Goal: Task Accomplishment & Management: Complete application form

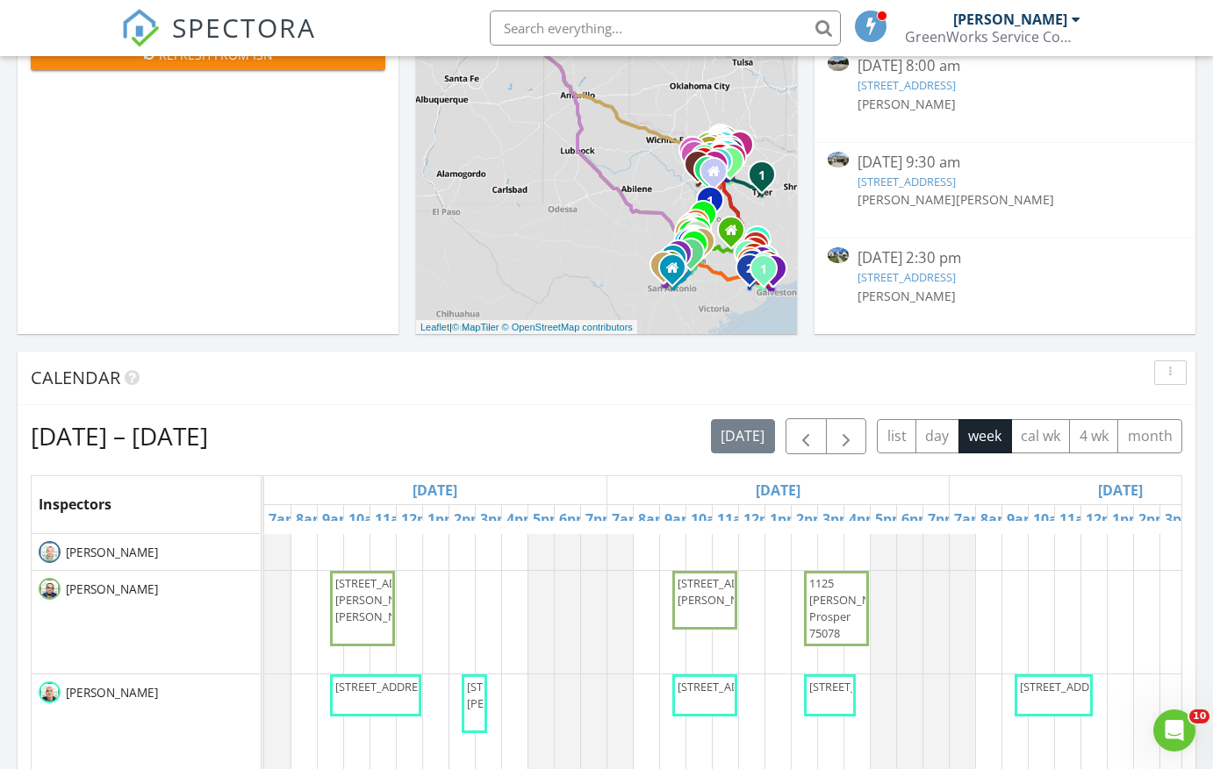
scroll to position [88, 0]
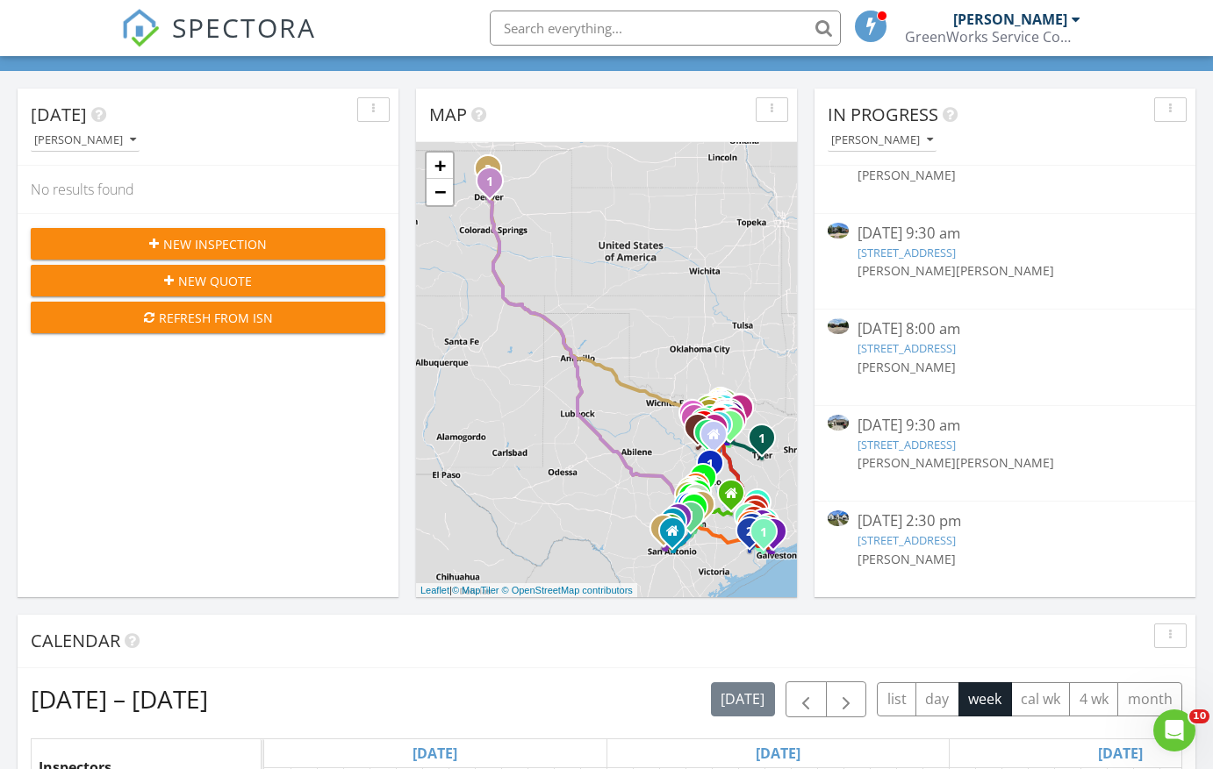
click at [956, 545] on link "4919 Grapevine lane, Manvel, TX 77578" at bounding box center [906, 541] width 98 height 16
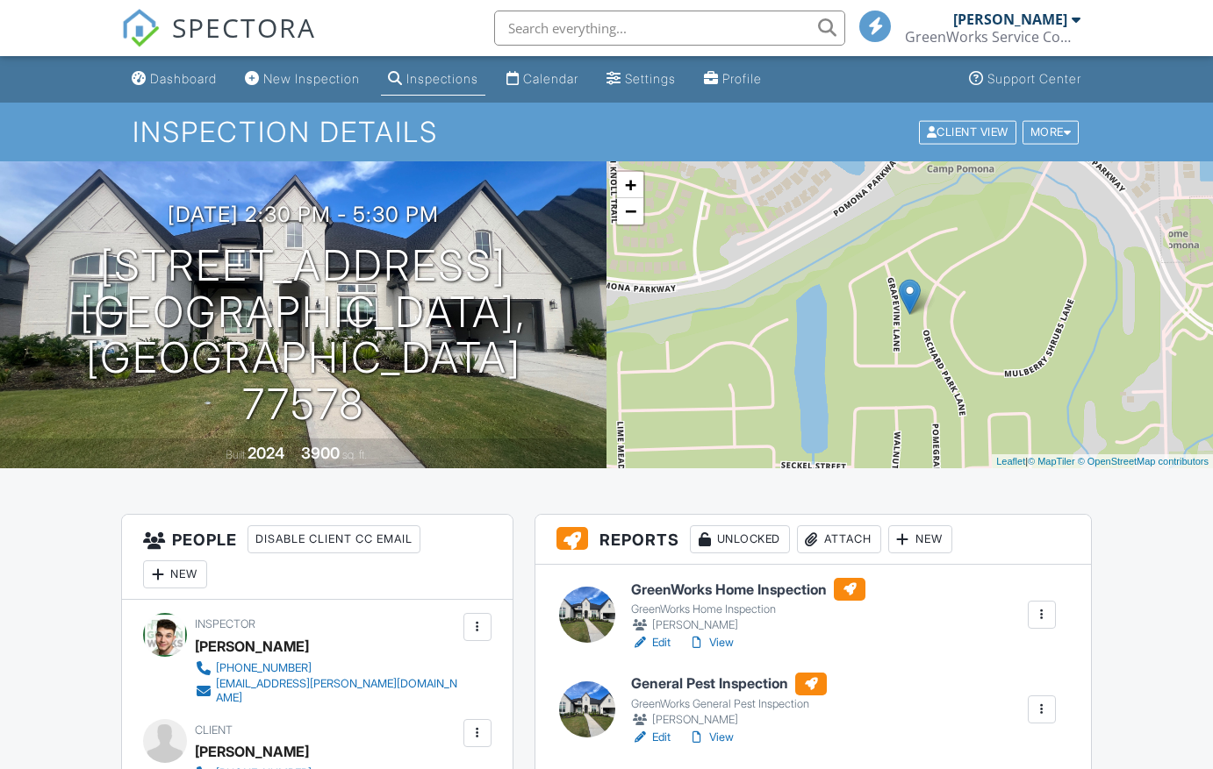
scroll to position [263, 0]
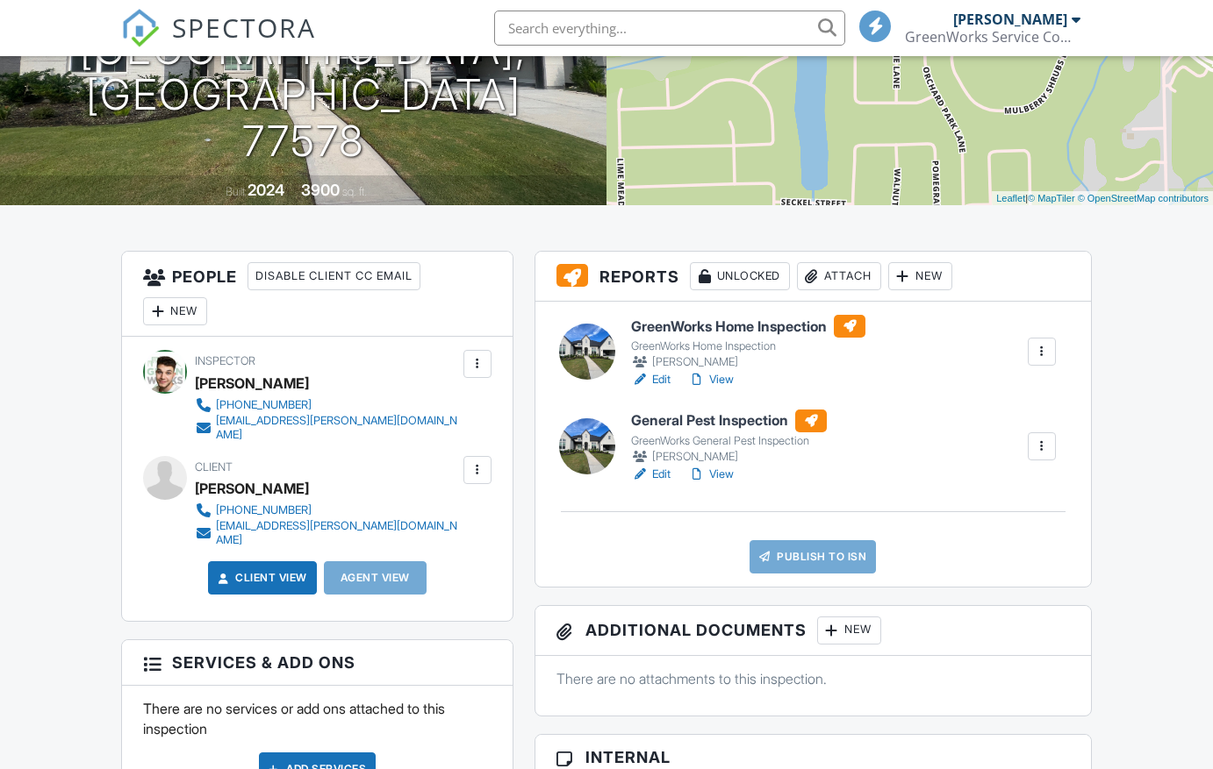
click at [921, 281] on div "New" at bounding box center [920, 276] width 64 height 28
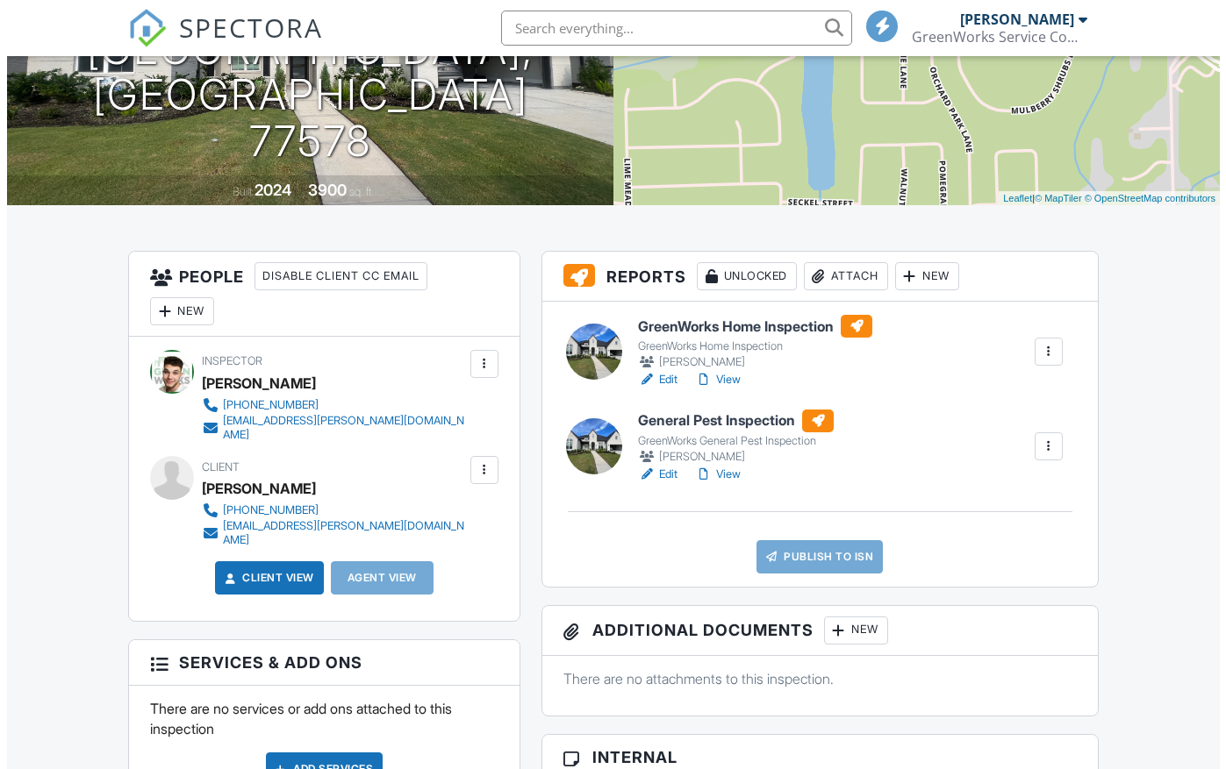
scroll to position [0, 0]
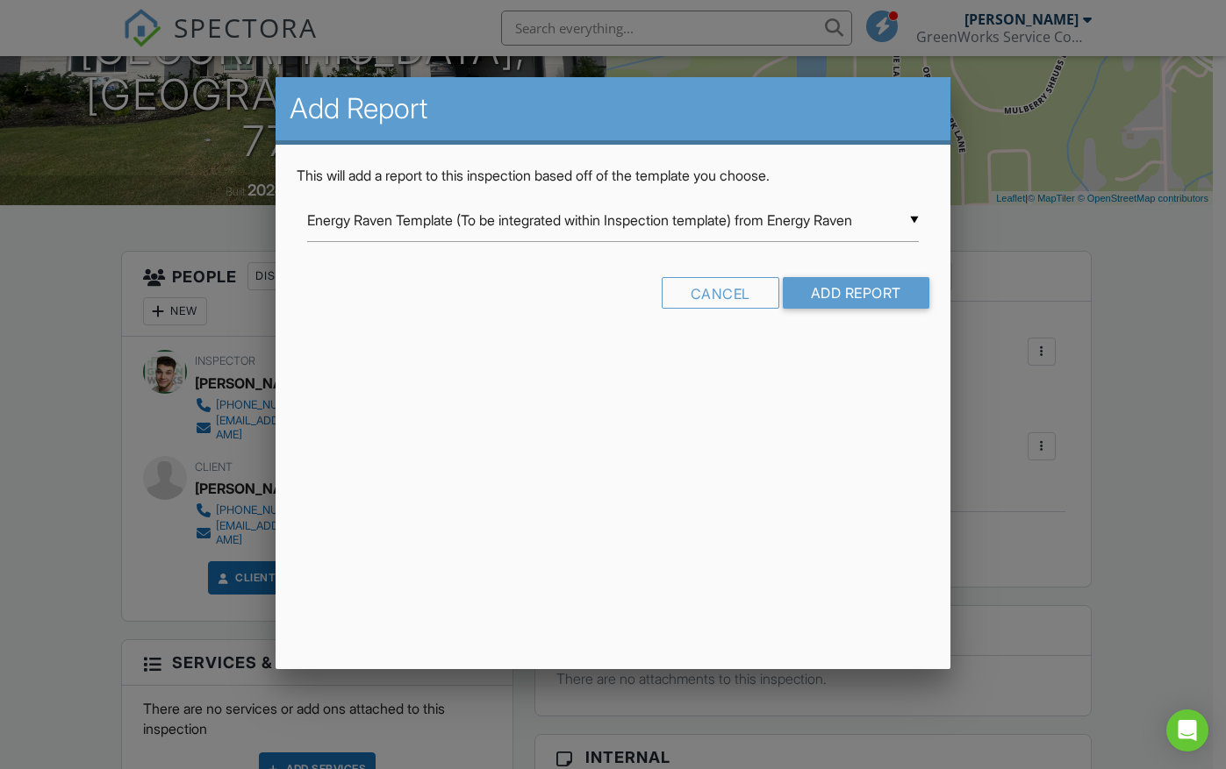
click at [521, 225] on div "▼ Energy Raven Template (To be integrated within Inspection template) from Ener…" at bounding box center [612, 220] width 611 height 43
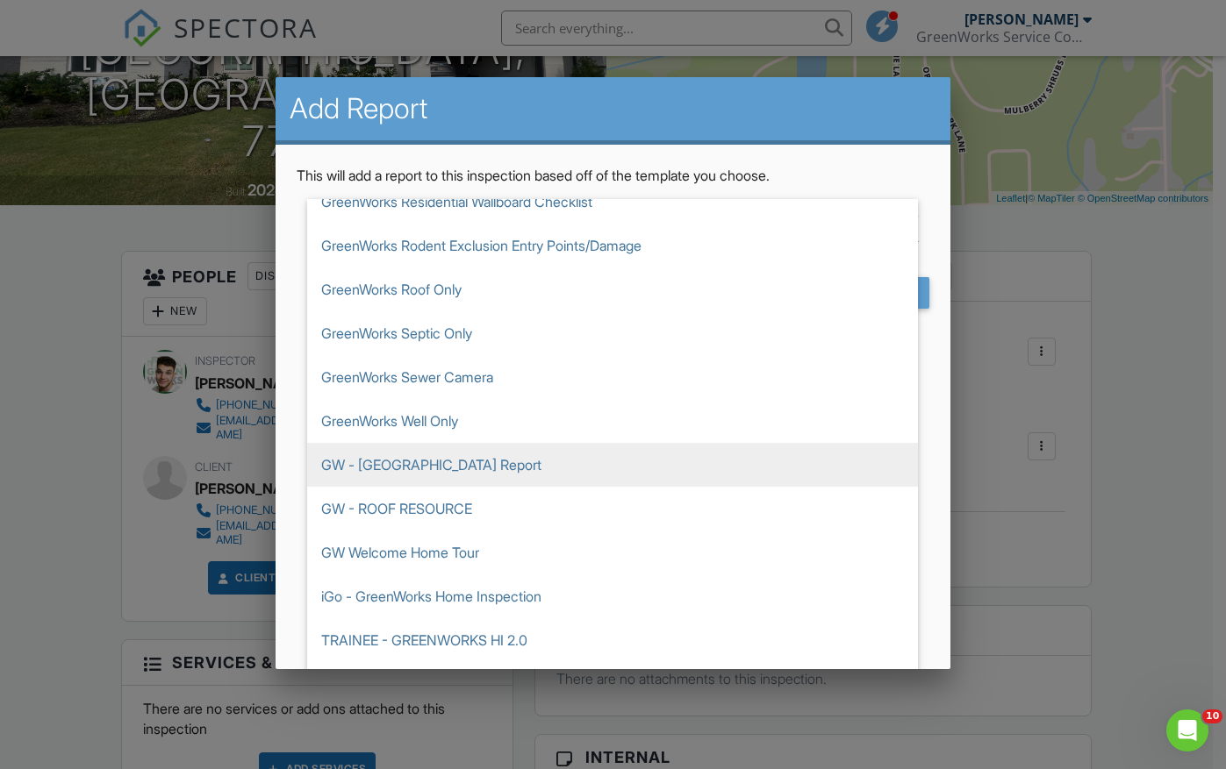
scroll to position [2983, 0]
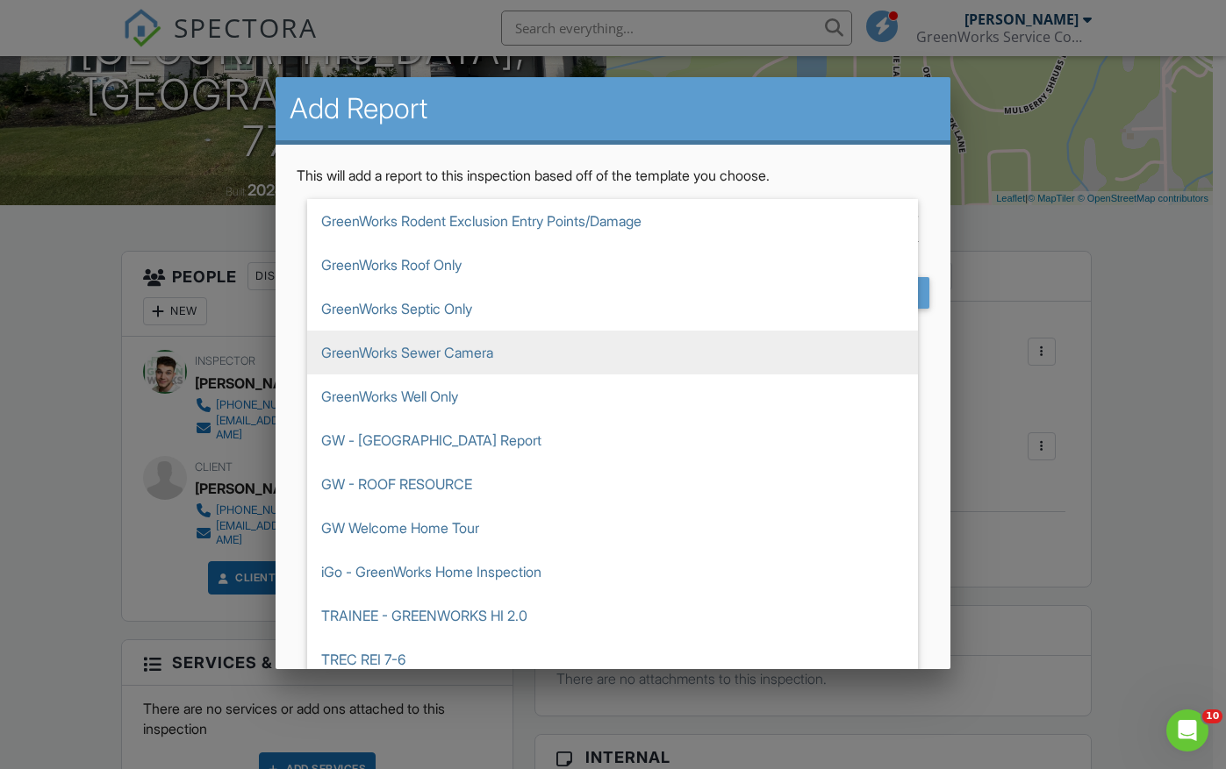
click at [512, 375] on span "GreenWorks Sewer Camera" at bounding box center [612, 353] width 611 height 44
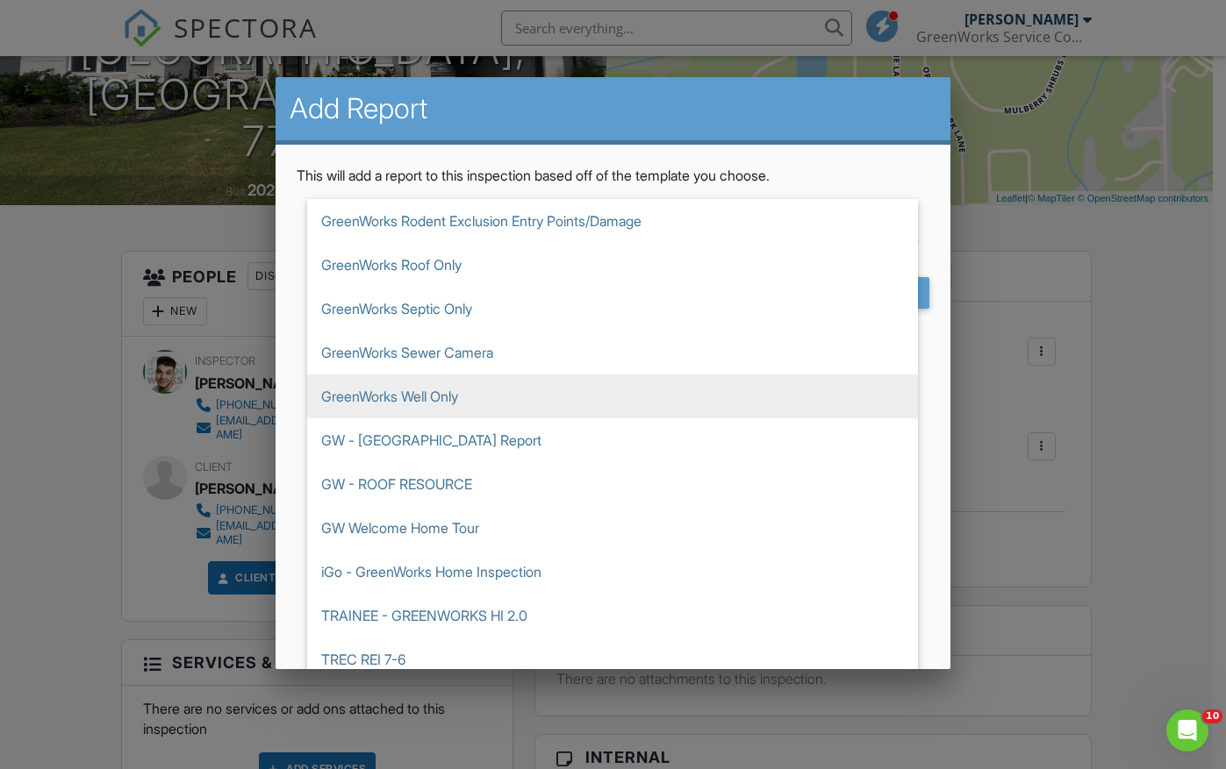
type input "GreenWorks Sewer Camera"
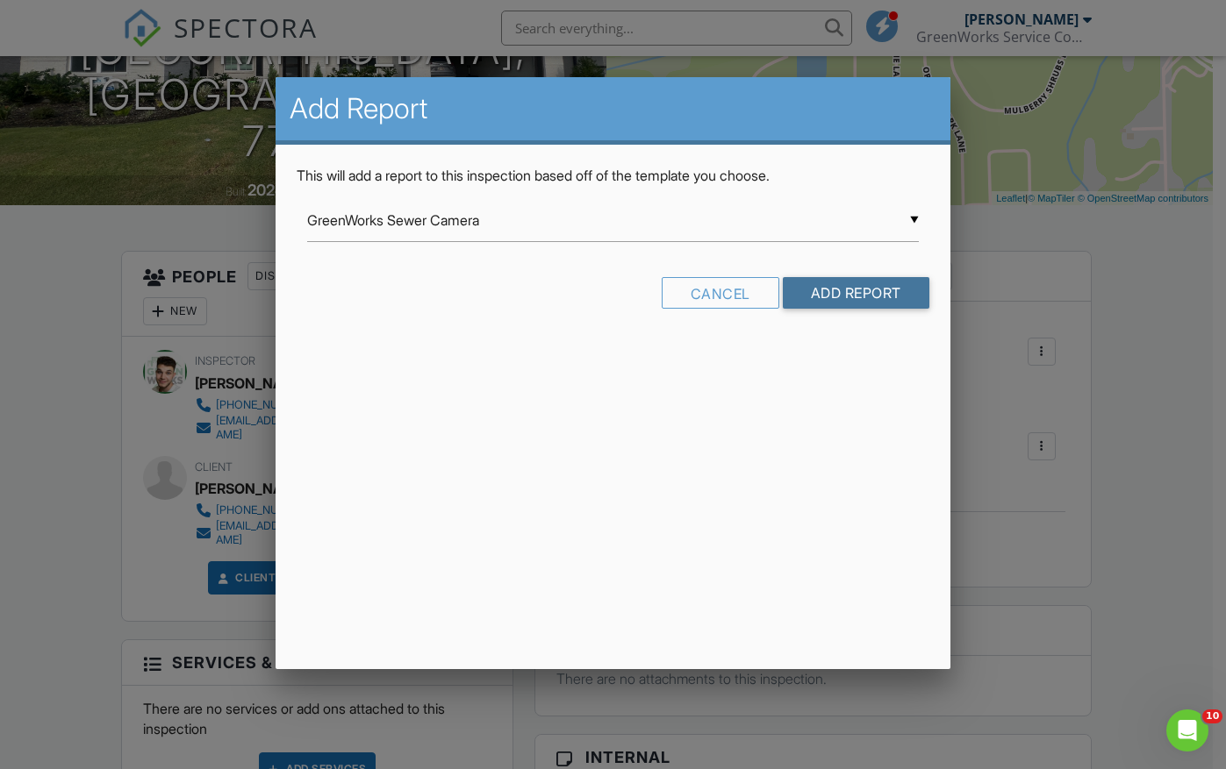
click at [858, 292] on input "Add Report" at bounding box center [856, 293] width 147 height 32
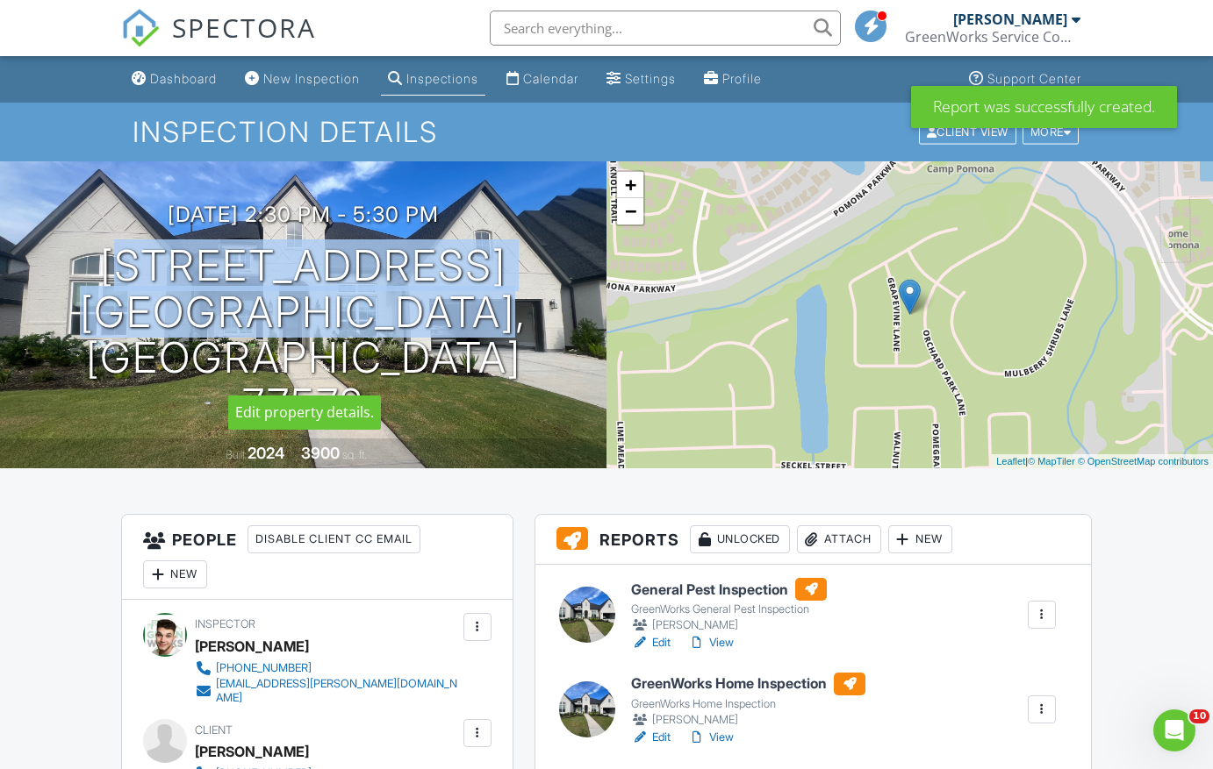
drag, startPoint x: 80, startPoint y: 306, endPoint x: 486, endPoint y: 365, distance: 410.5
click at [487, 365] on h1 "4919 Grapevine lane Manvel, TX 77578" at bounding box center [303, 335] width 550 height 185
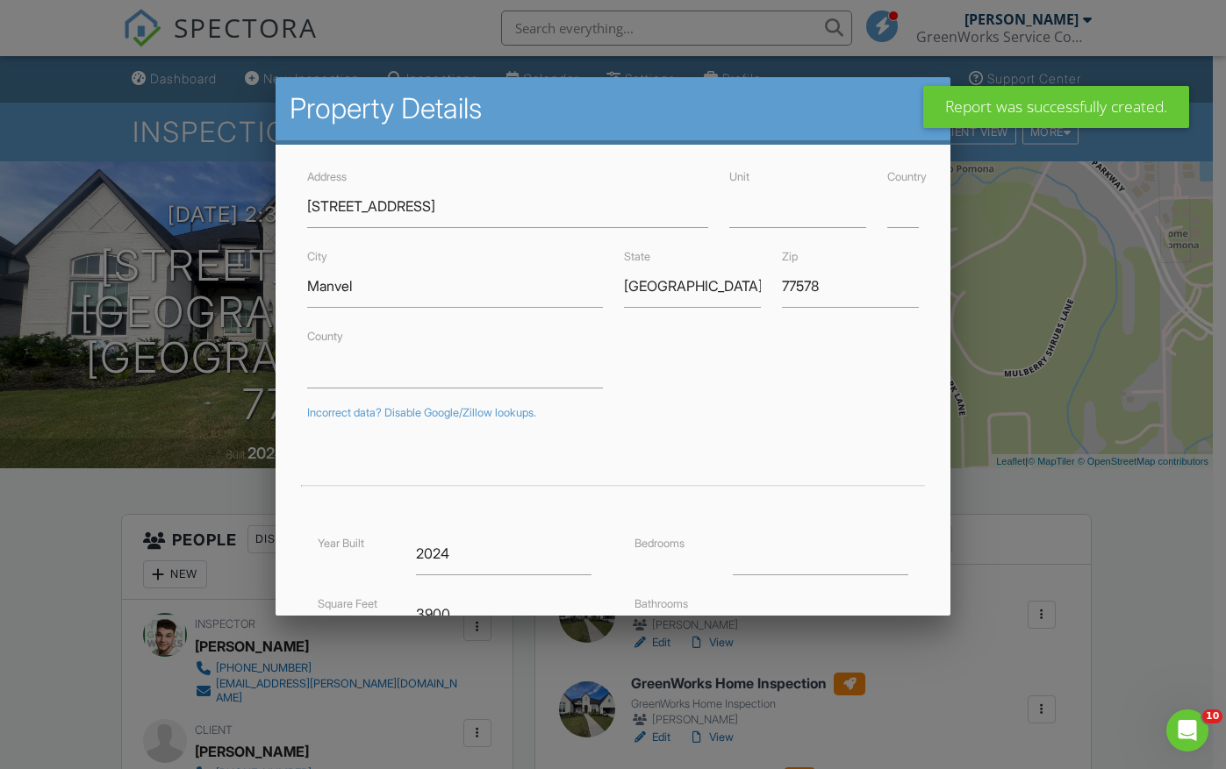
click at [61, 507] on div at bounding box center [613, 393] width 1226 height 962
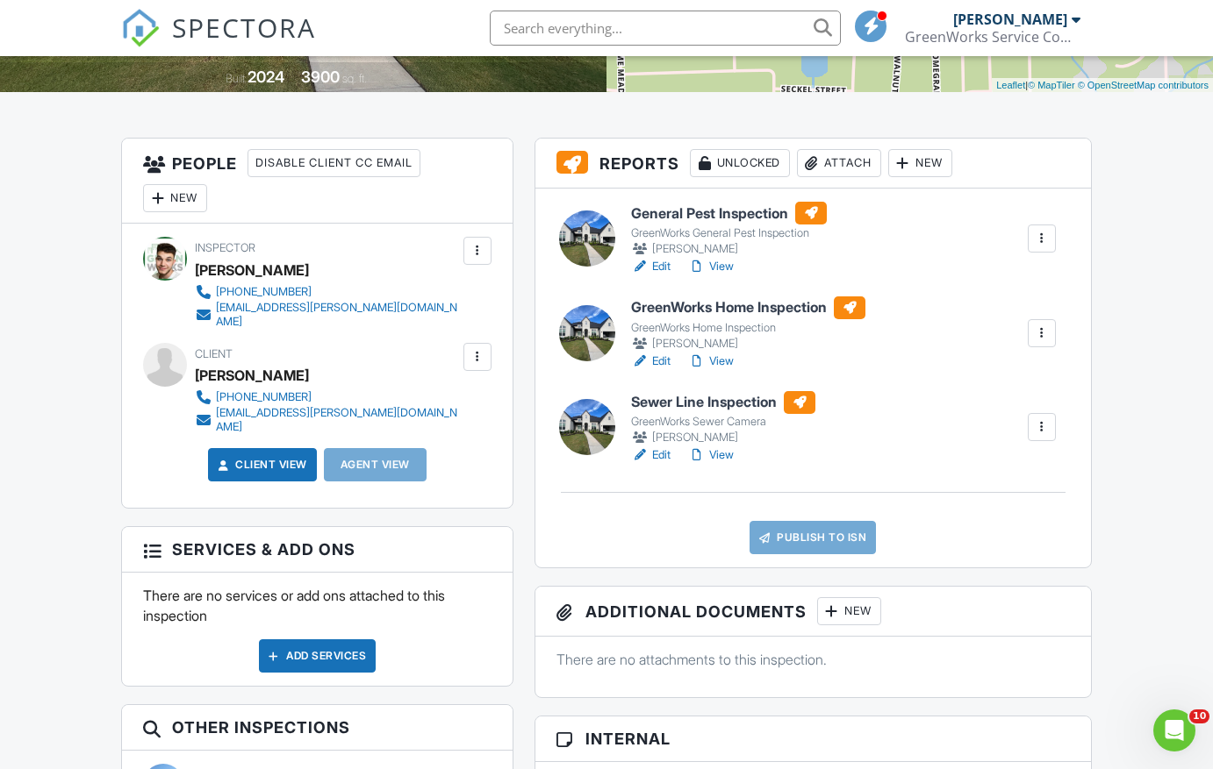
scroll to position [88, 0]
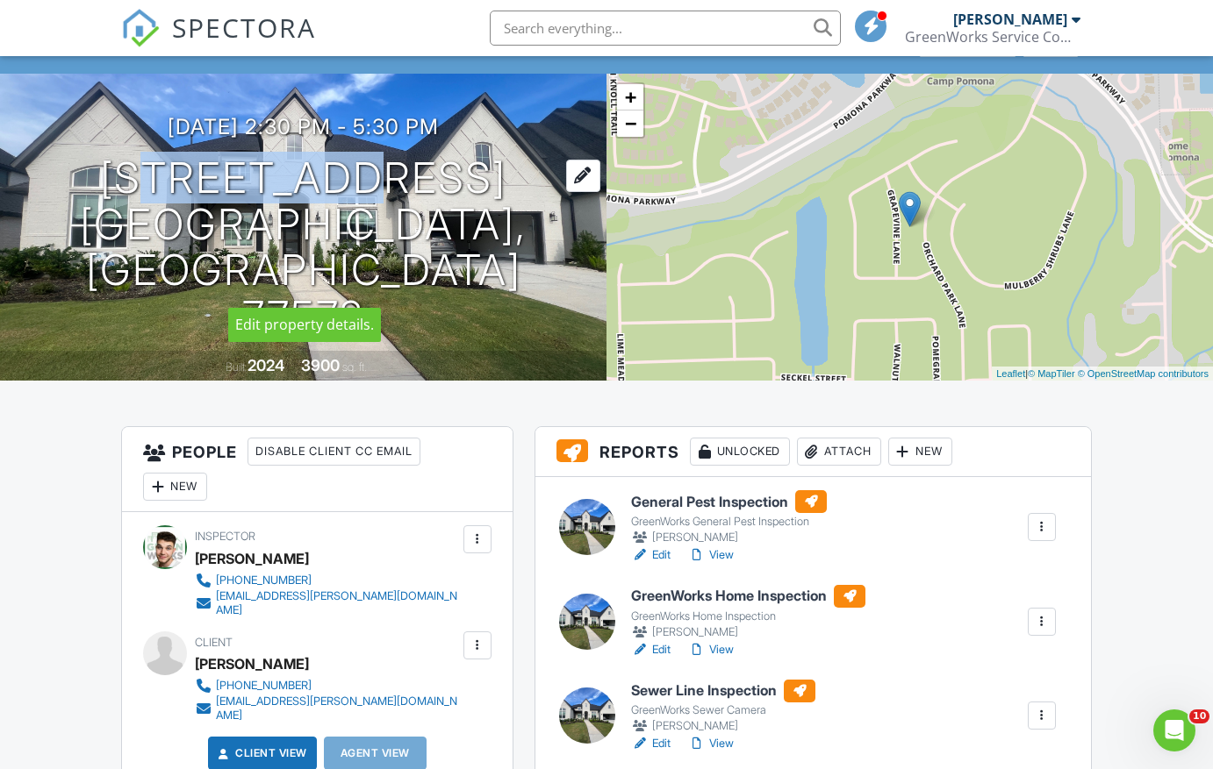
drag, startPoint x: 89, startPoint y: 229, endPoint x: 316, endPoint y: 240, distance: 226.7
click at [316, 240] on h1 "4919 Grapevine lane Manvel, TX 77578" at bounding box center [303, 247] width 550 height 185
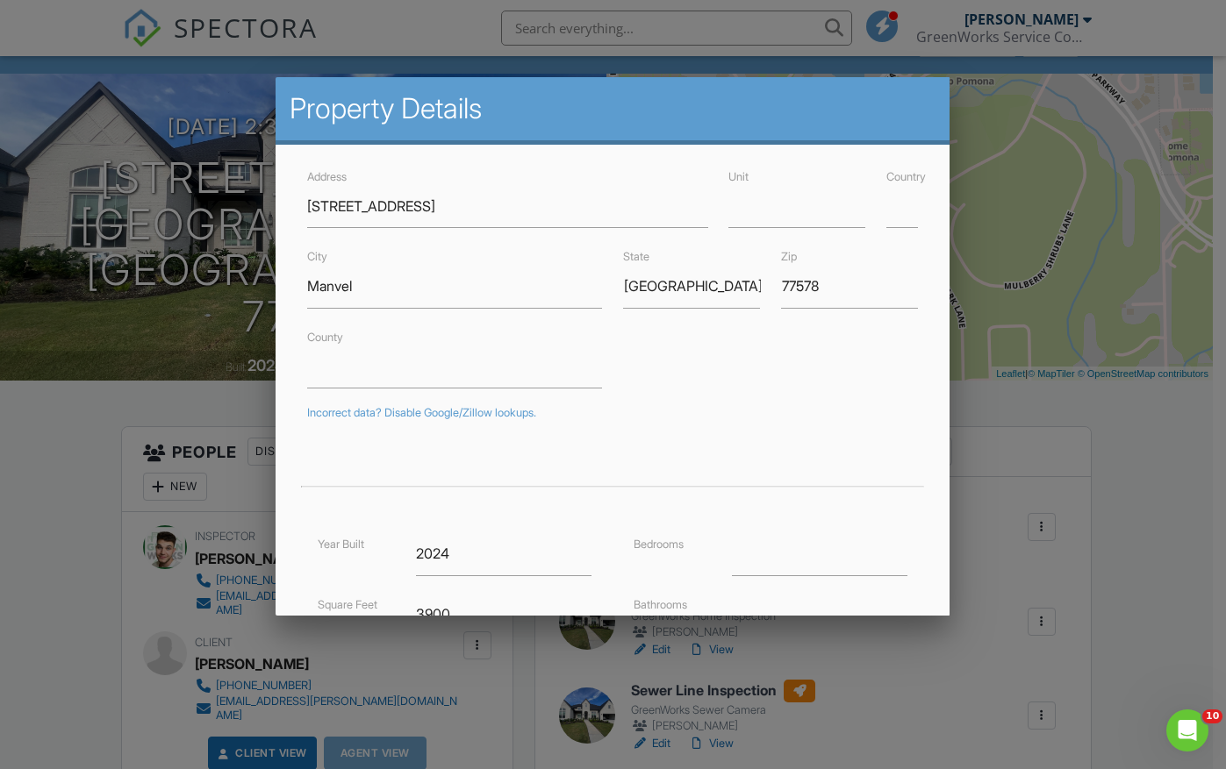
click at [85, 228] on div at bounding box center [613, 393] width 1226 height 962
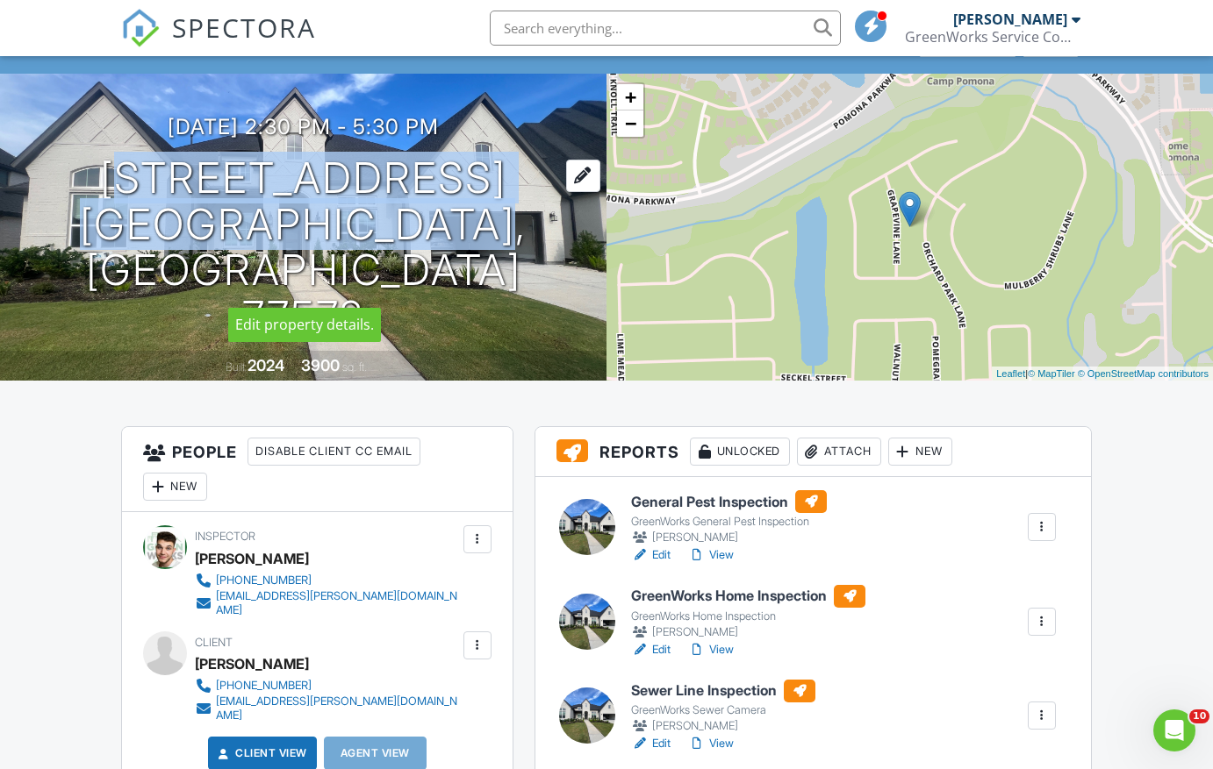
drag, startPoint x: 71, startPoint y: 228, endPoint x: 489, endPoint y: 271, distance: 419.9
click at [489, 271] on h1 "4919 Grapevine lane Manvel, TX 77578" at bounding box center [303, 247] width 550 height 185
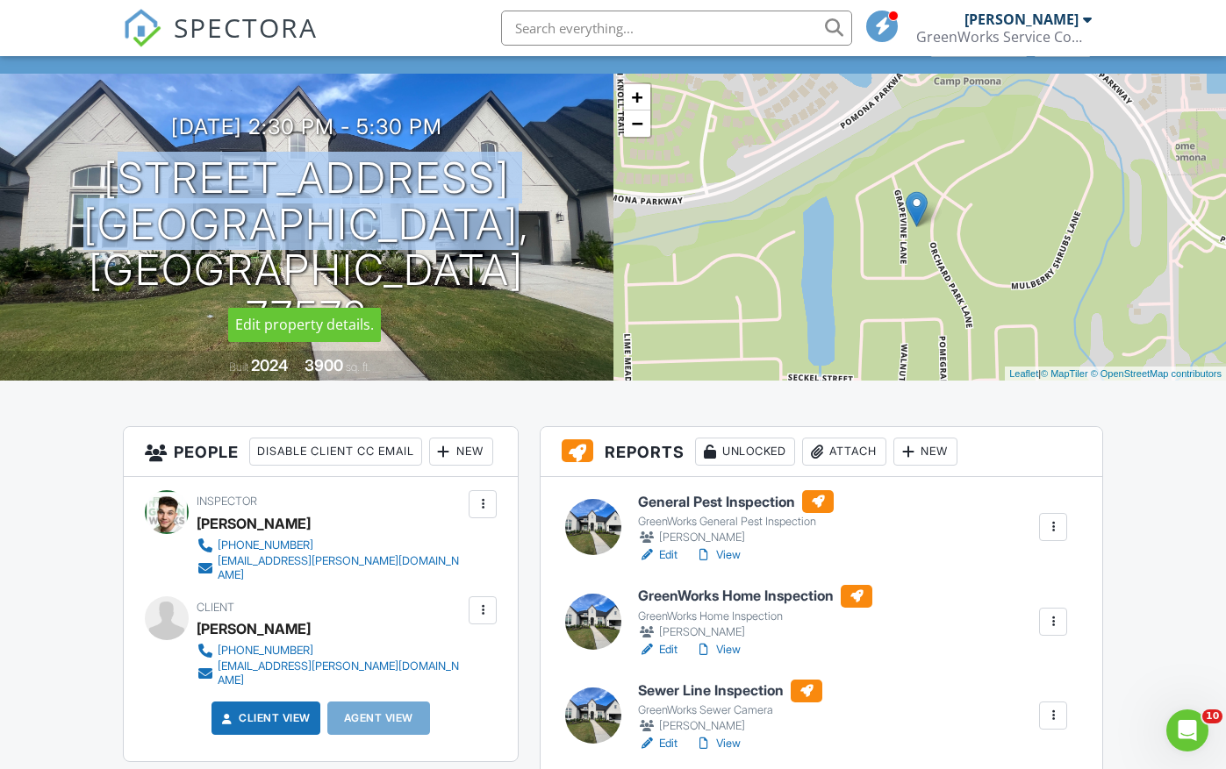
copy h1 "4919 Grapevine lane Manvel, TX 77578"
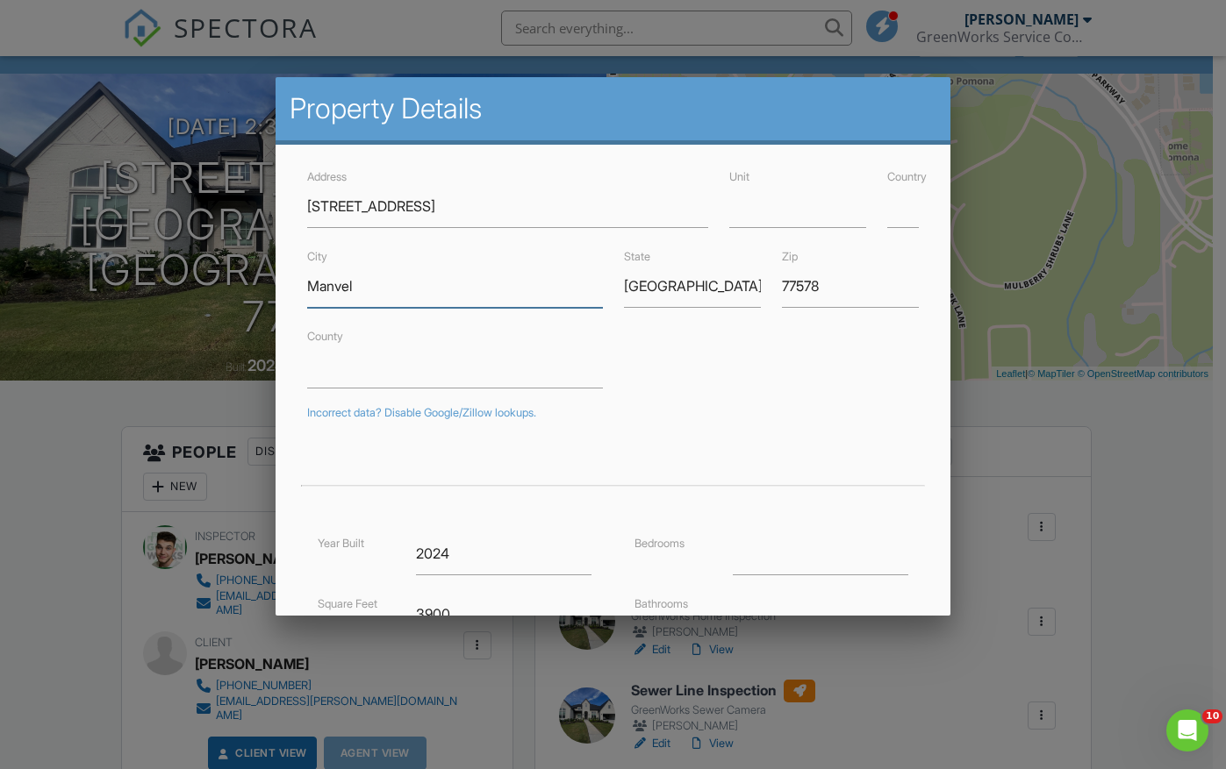
drag, startPoint x: 301, startPoint y: 280, endPoint x: 240, endPoint y: 270, distance: 61.3
drag, startPoint x: 68, startPoint y: 460, endPoint x: 89, endPoint y: 462, distance: 21.2
click at [68, 460] on div at bounding box center [613, 393] width 1226 height 962
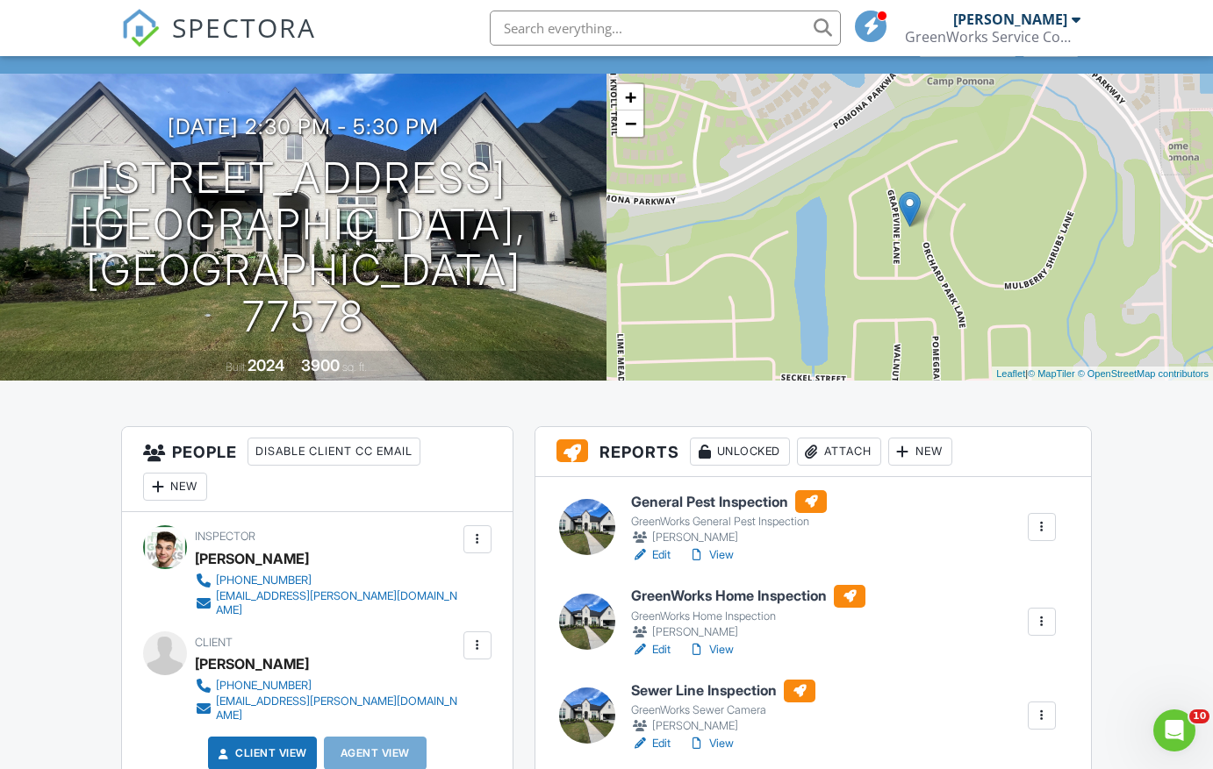
scroll to position [351, 0]
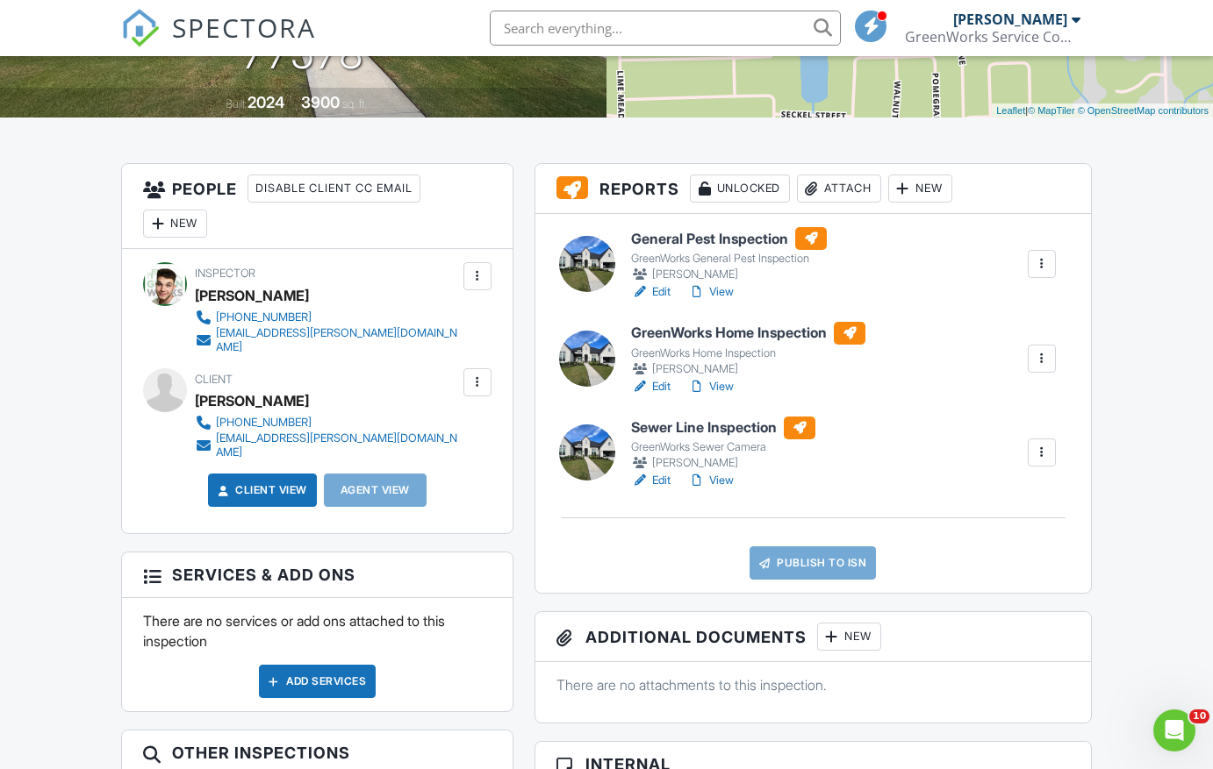
click at [657, 482] on link "Edit" at bounding box center [650, 481] width 39 height 18
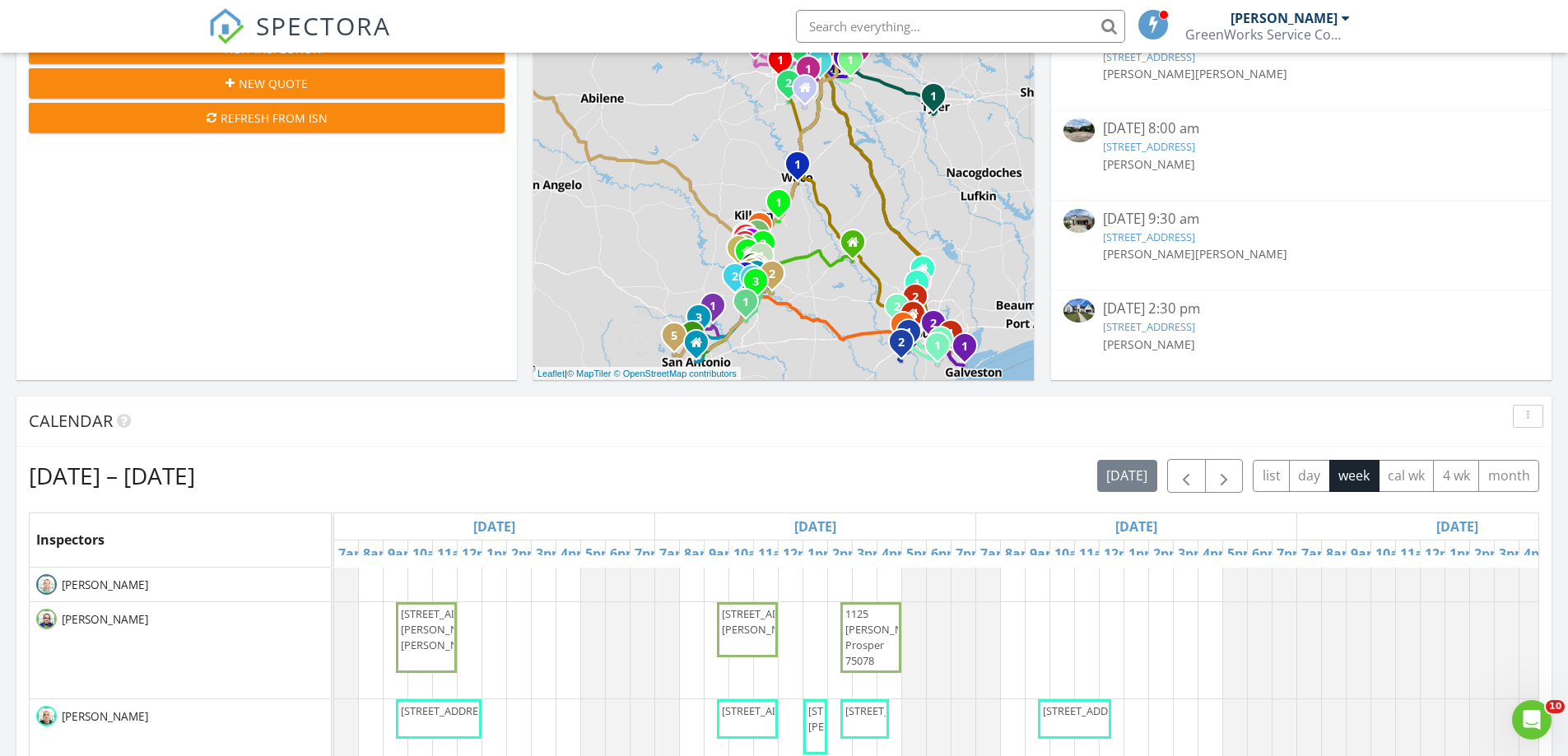
scroll to position [412, 0]
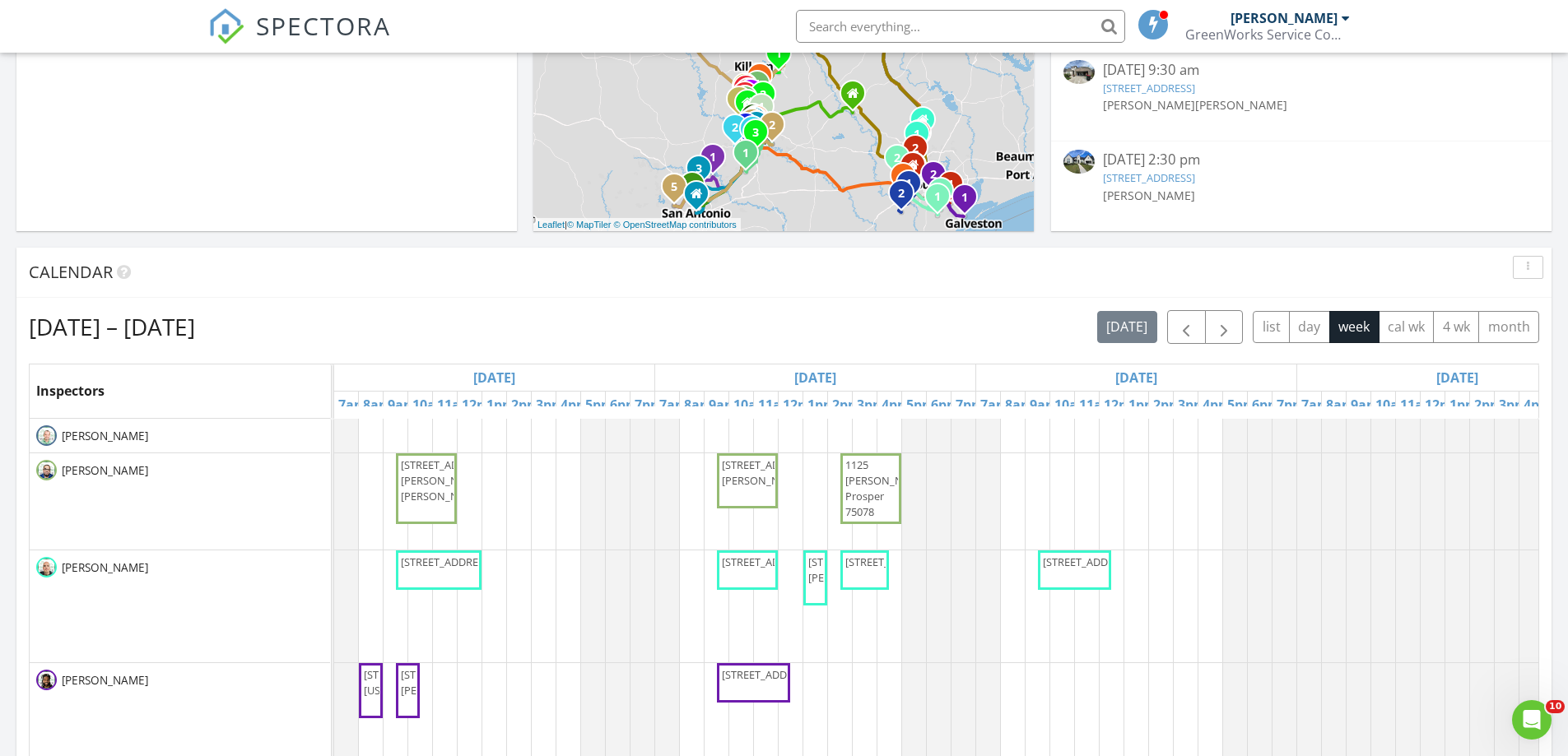
click at [1195, 175] on link "4919 Grapevine lane, Manvel, TX 77578" at bounding box center [1149, 178] width 92 height 15
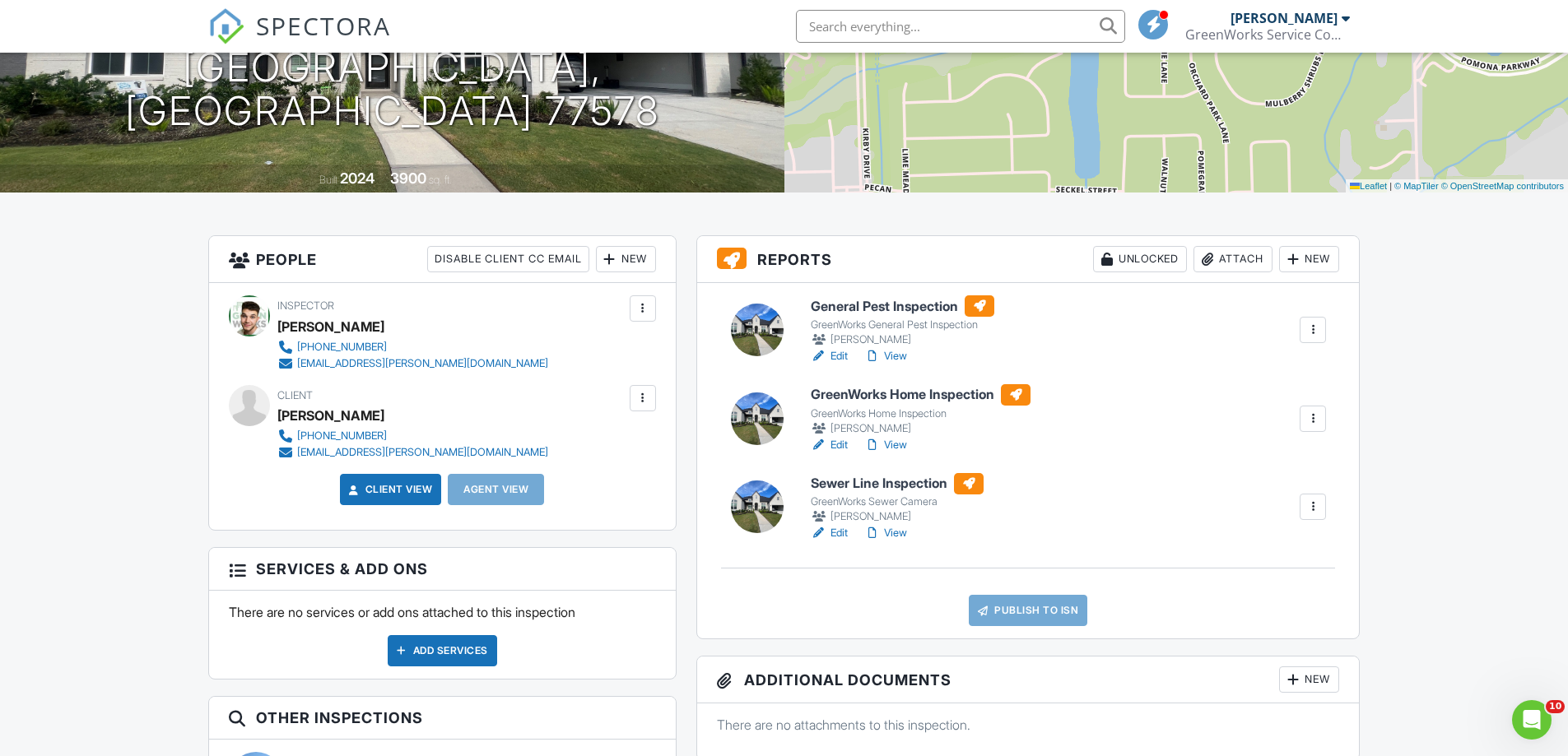
click at [832, 445] on link "Edit" at bounding box center [829, 446] width 37 height 17
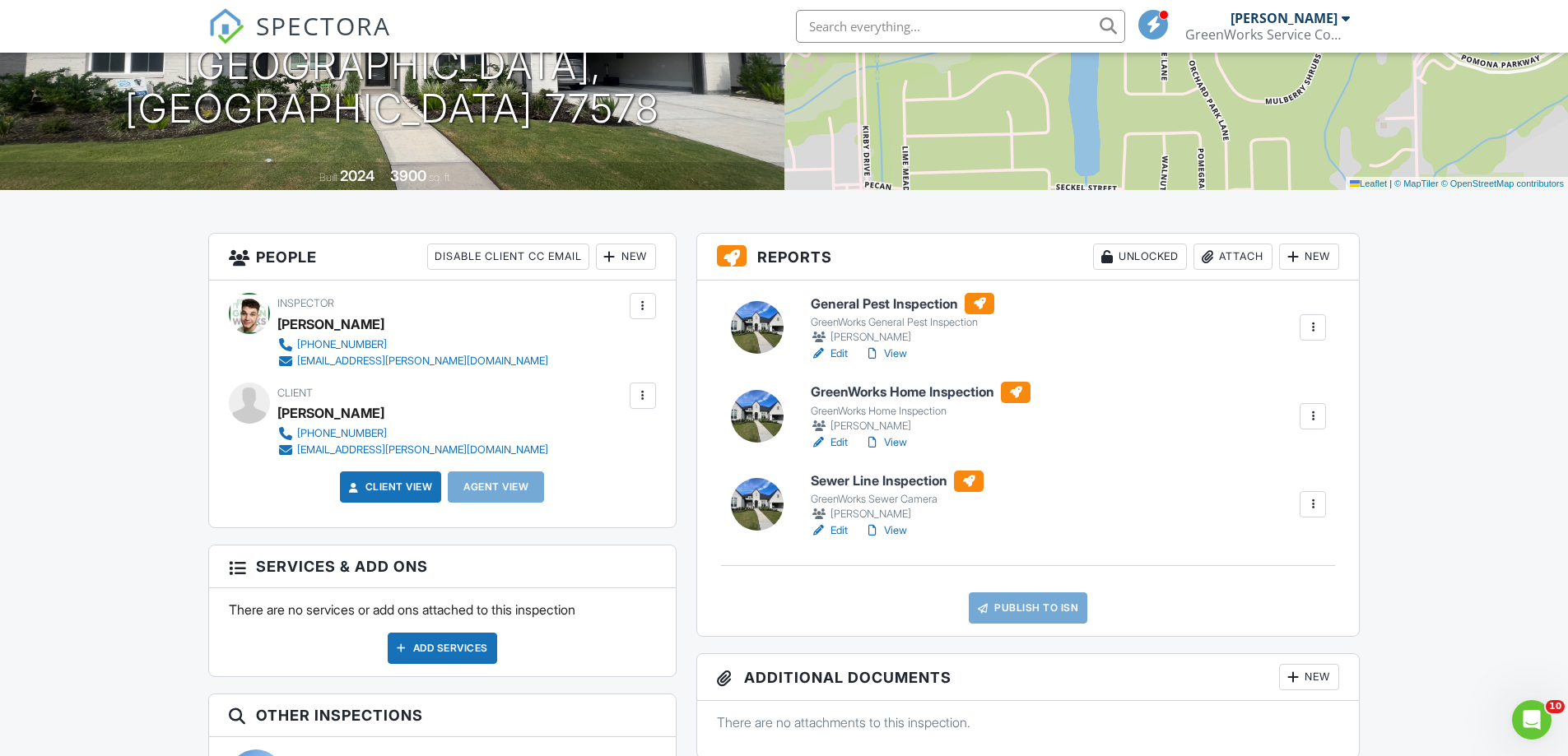
scroll to position [247, 0]
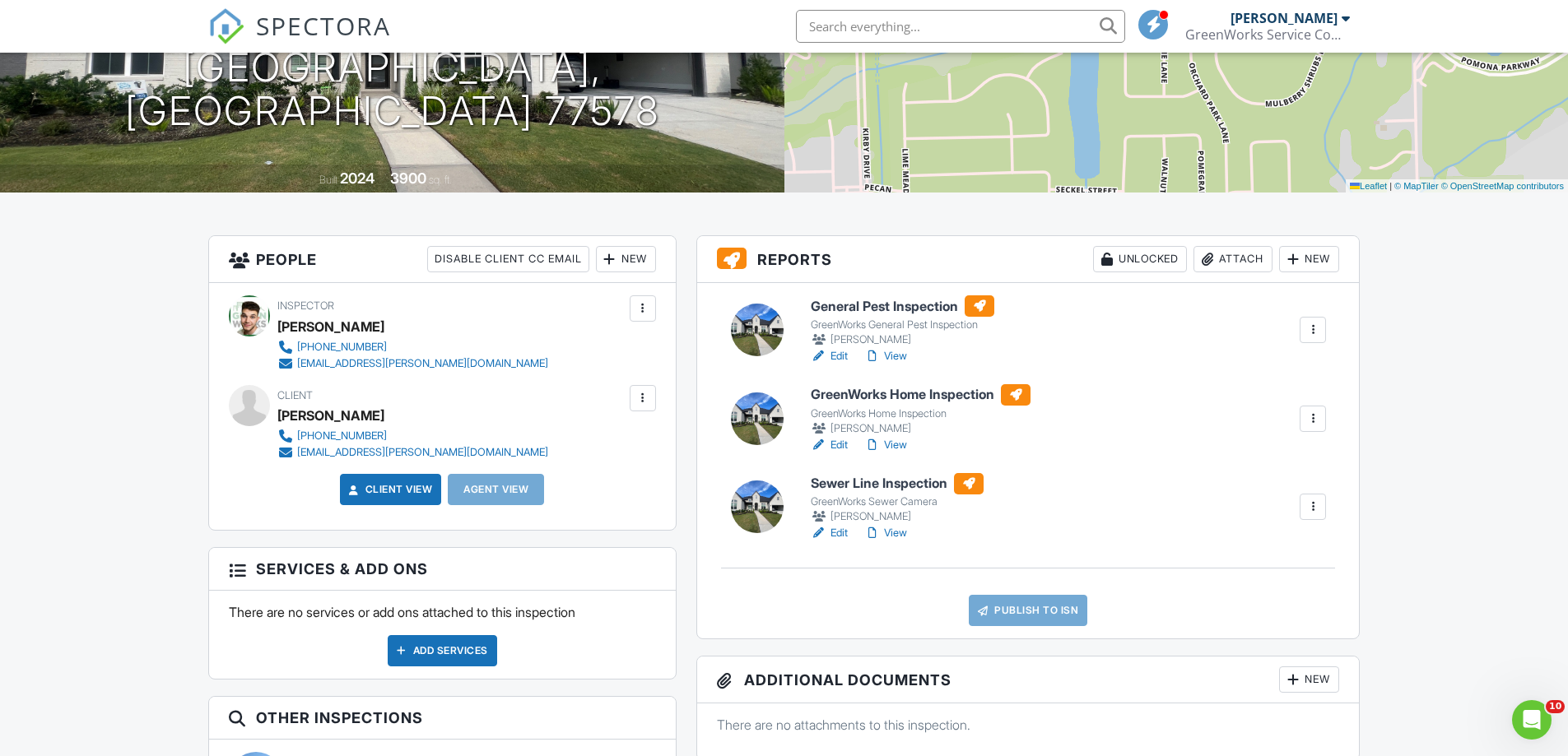
click at [899, 447] on link "View" at bounding box center [886, 446] width 43 height 17
